Goal: Navigation & Orientation: Find specific page/section

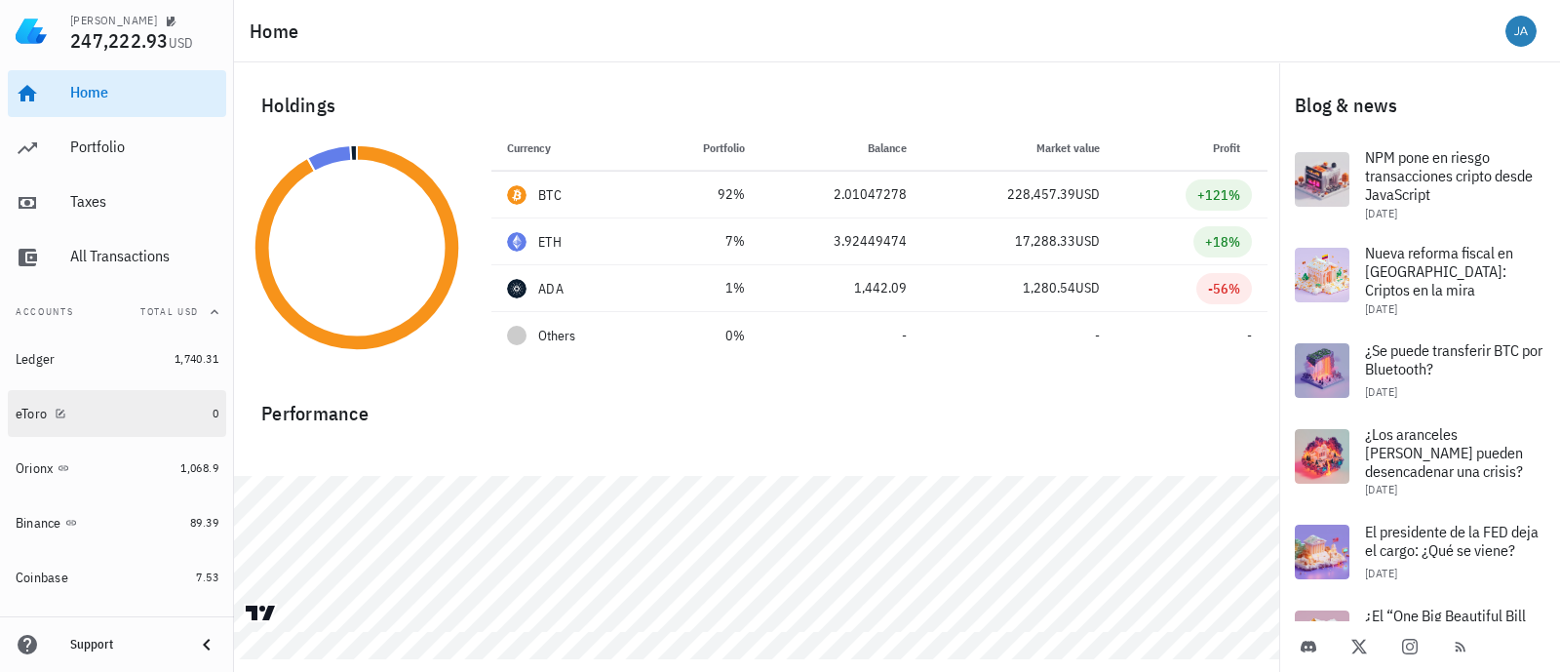
scroll to position [136, 0]
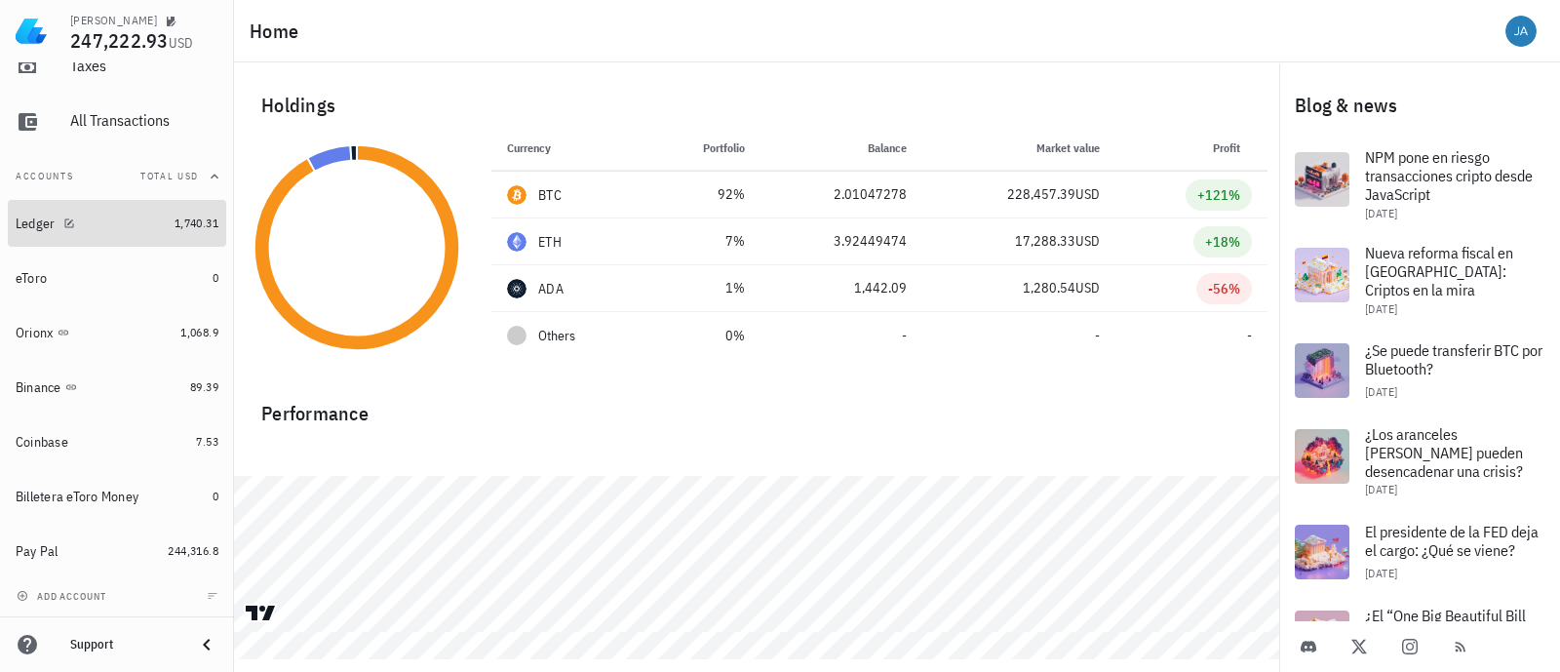
click at [122, 217] on div "Ledger" at bounding box center [91, 224] width 151 height 19
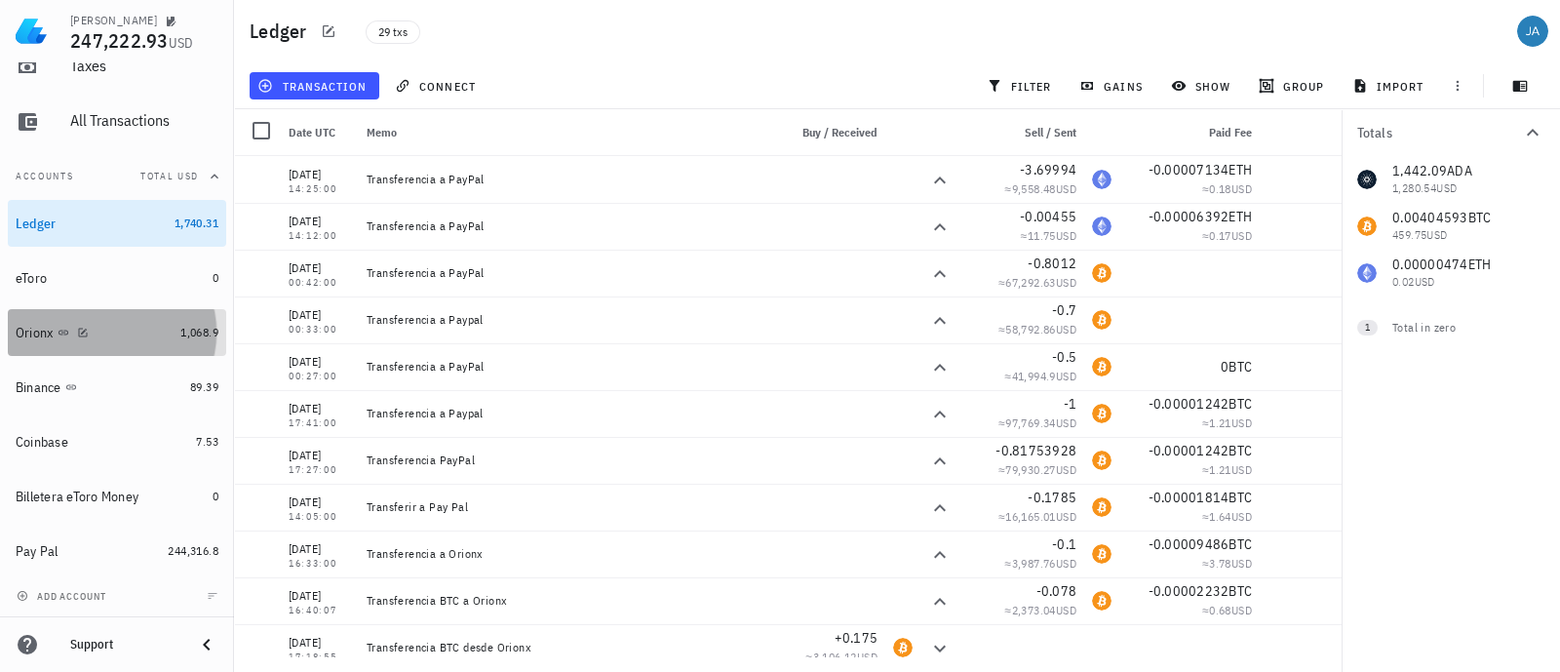
click at [102, 334] on div "Orionx" at bounding box center [94, 333] width 157 height 19
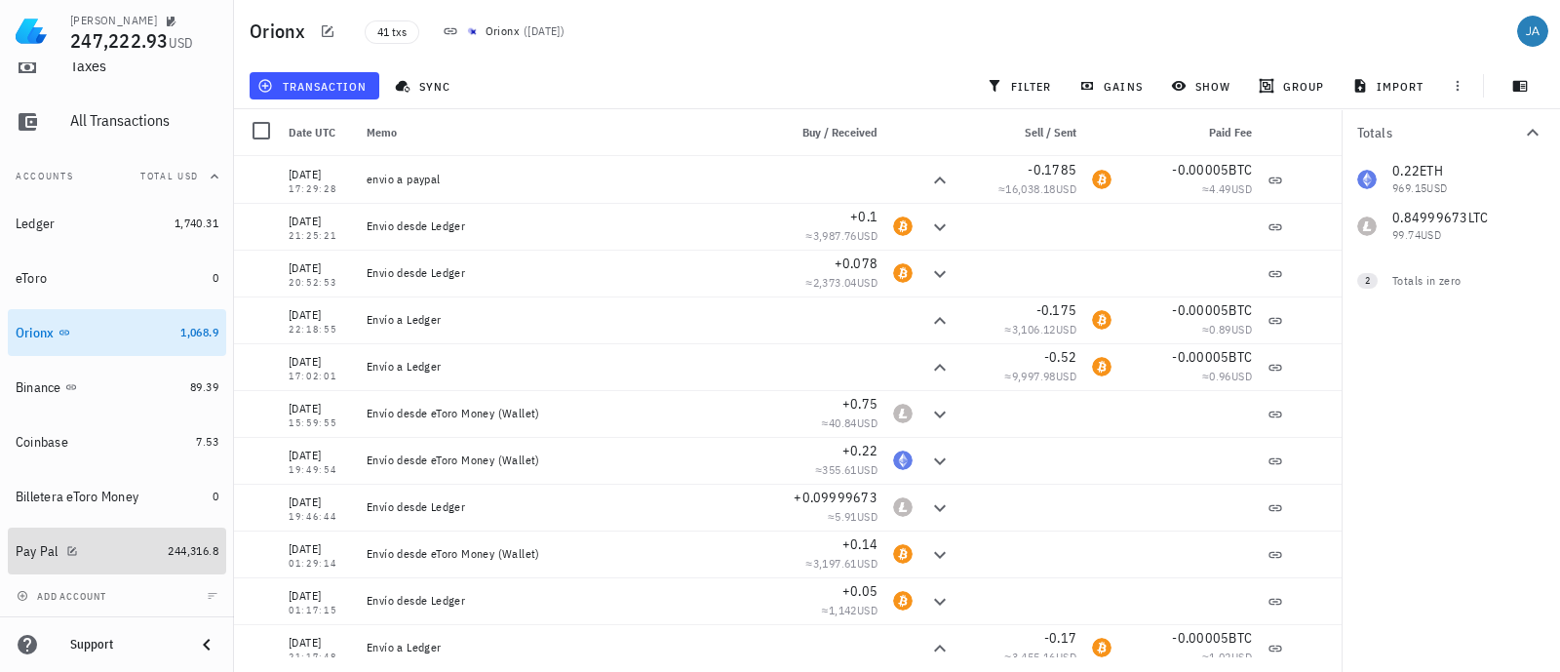
click at [96, 548] on div "Pay Pal" at bounding box center [88, 551] width 144 height 19
